Goal: Navigation & Orientation: Find specific page/section

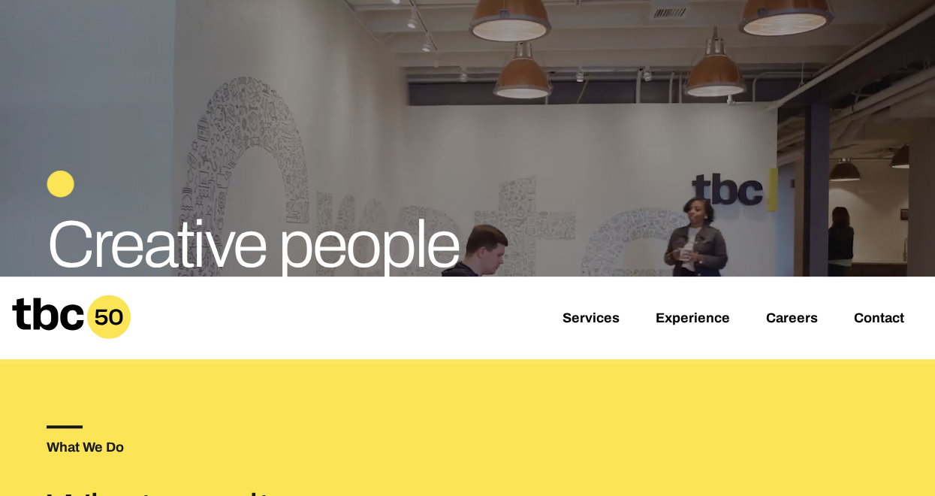
scroll to position [150, 0]
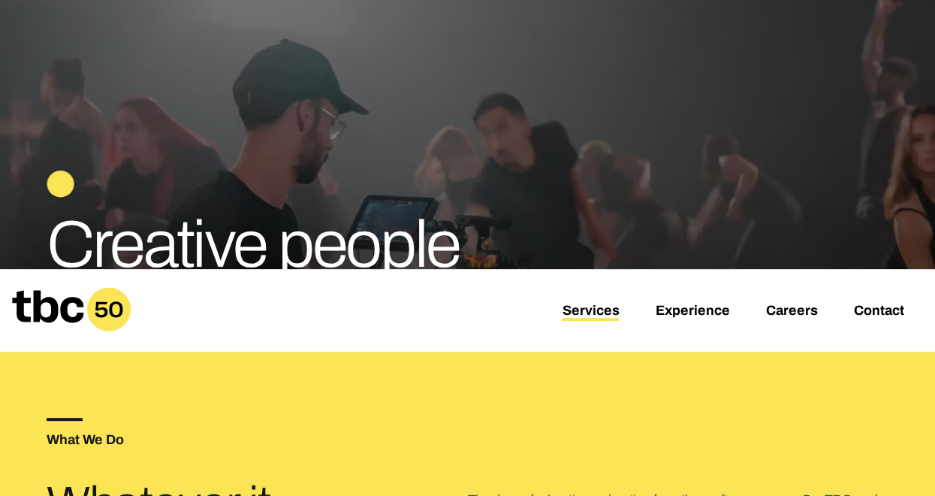
click at [600, 312] on link "Services" at bounding box center [590, 312] width 57 height 18
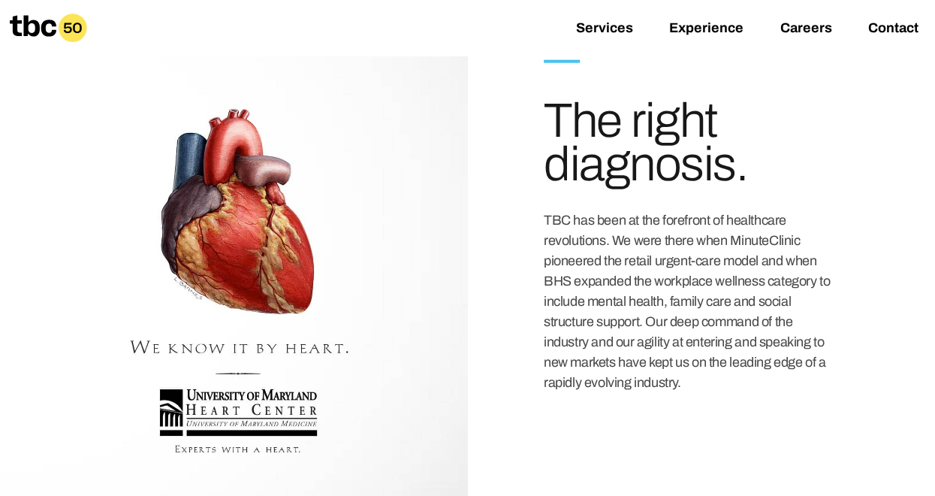
scroll to position [1096, 0]
